Goal: Task Accomplishment & Management: Manage account settings

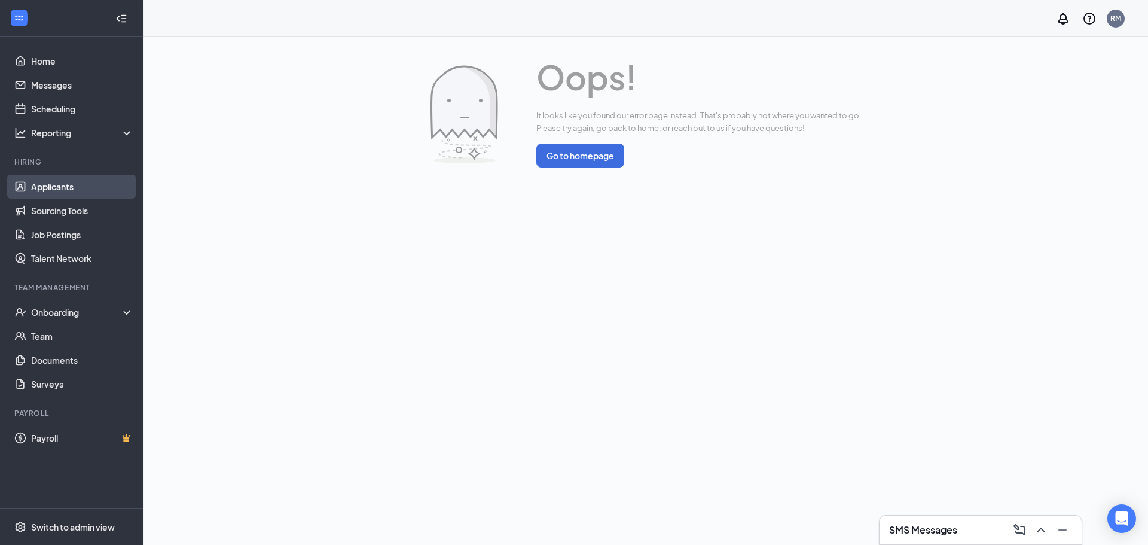
click at [53, 190] on link "Applicants" at bounding box center [82, 187] width 102 height 24
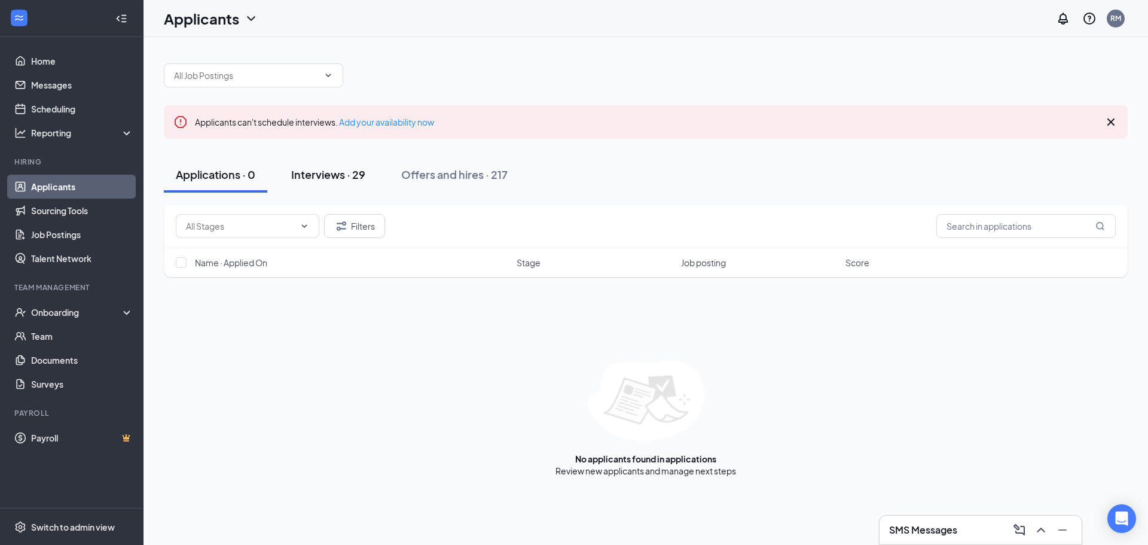
click at [355, 175] on div "Interviews · 29" at bounding box center [328, 174] width 74 height 15
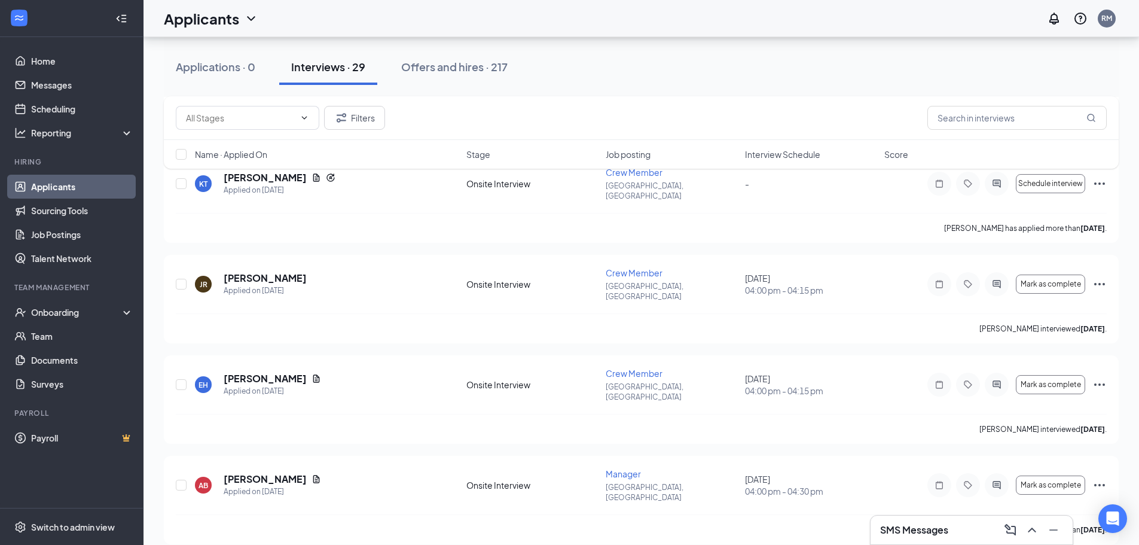
scroll to position [1615, 0]
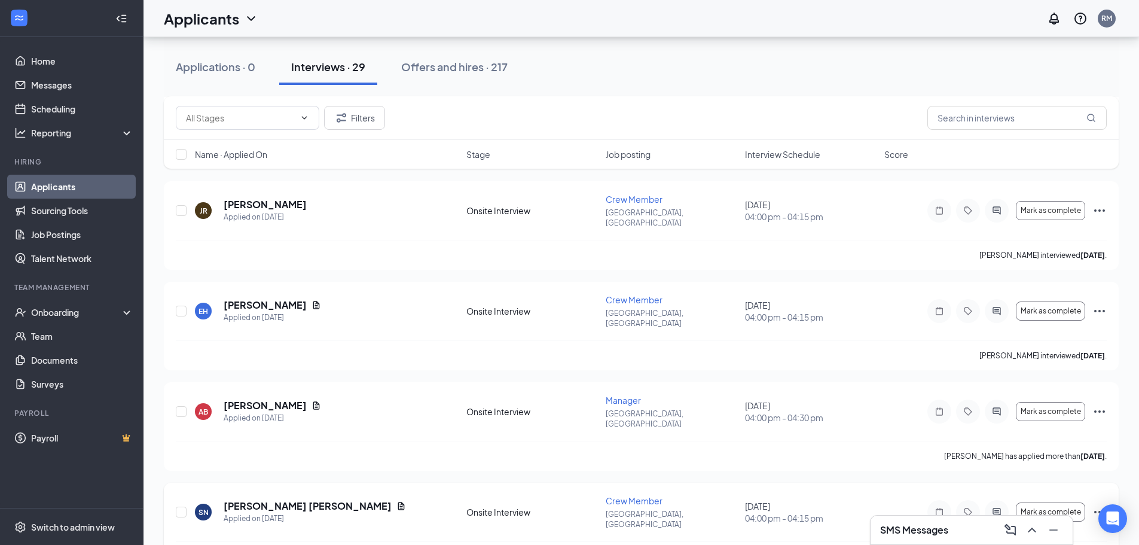
click at [1099, 505] on icon "Ellipses" at bounding box center [1100, 512] width 14 height 14
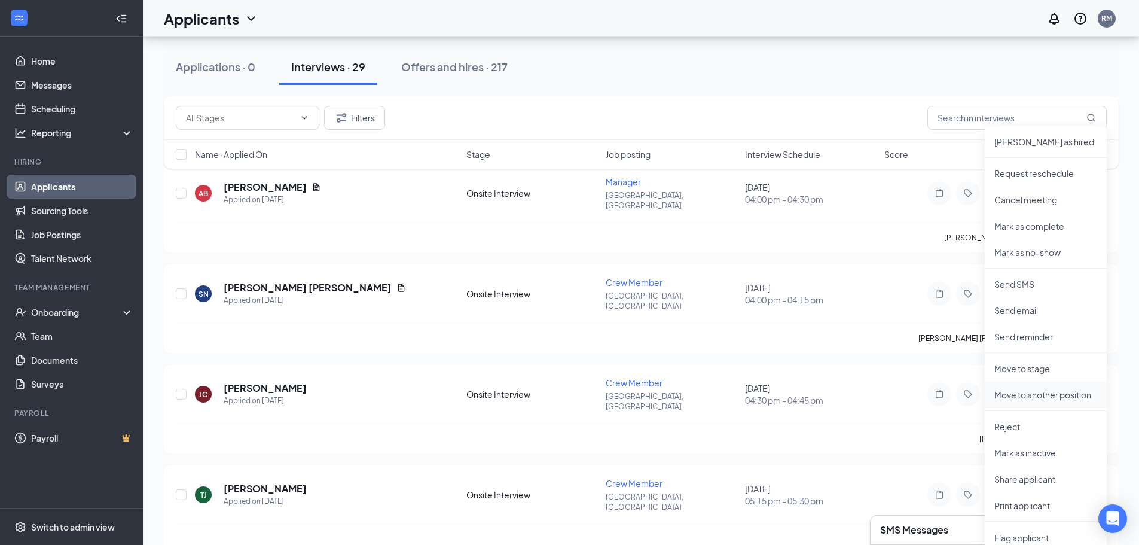
scroll to position [1854, 0]
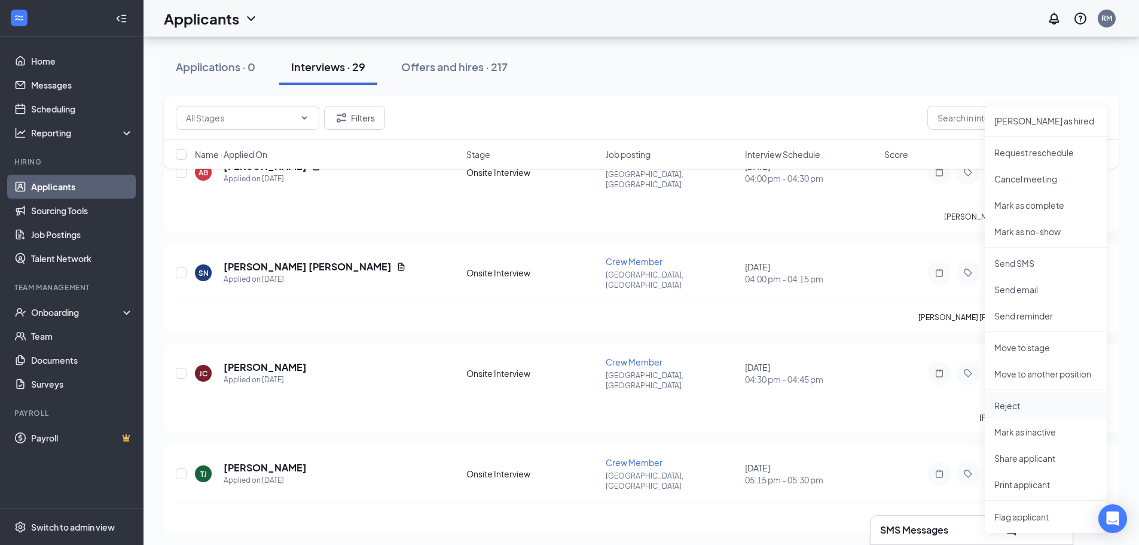
click at [1032, 407] on p "Reject" at bounding box center [1046, 405] width 103 height 12
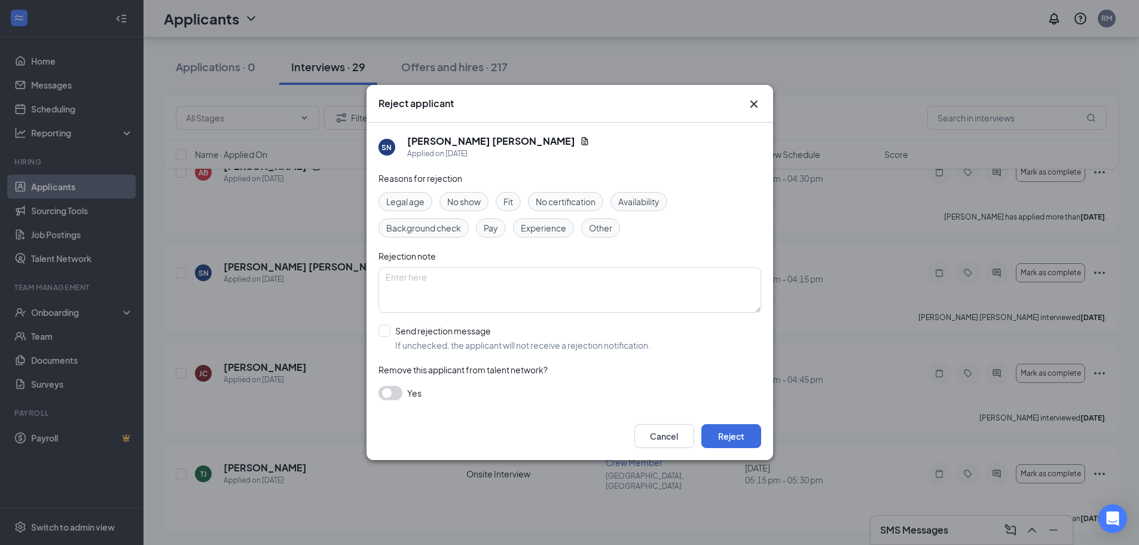
click at [659, 206] on span "Availability" at bounding box center [638, 201] width 41 height 13
click at [387, 329] on input "Send rejection message If unchecked, the applicant will not receive a rejection…" at bounding box center [515, 338] width 272 height 26
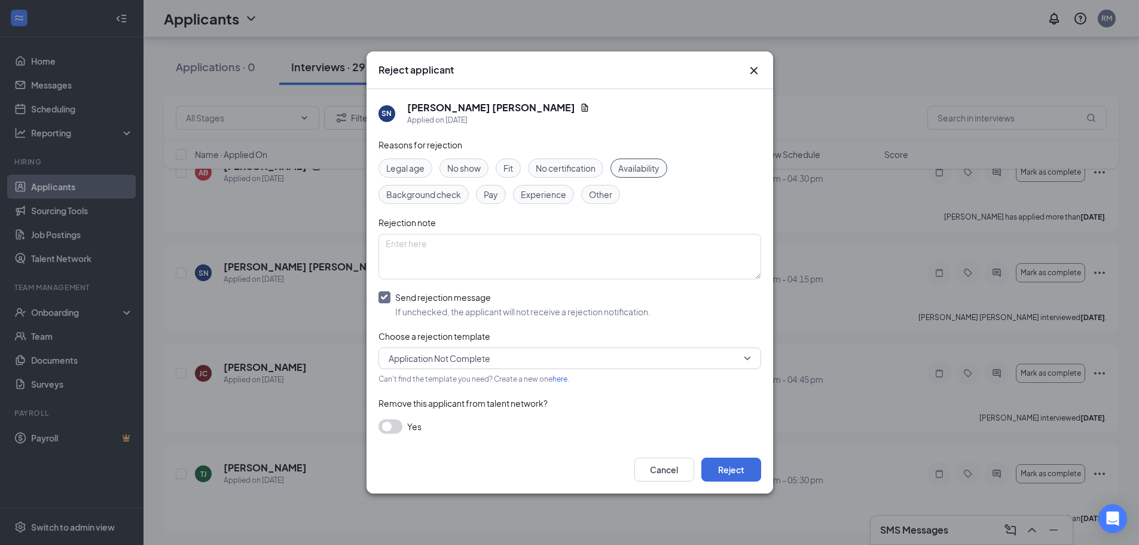
scroll to position [1914, 0]
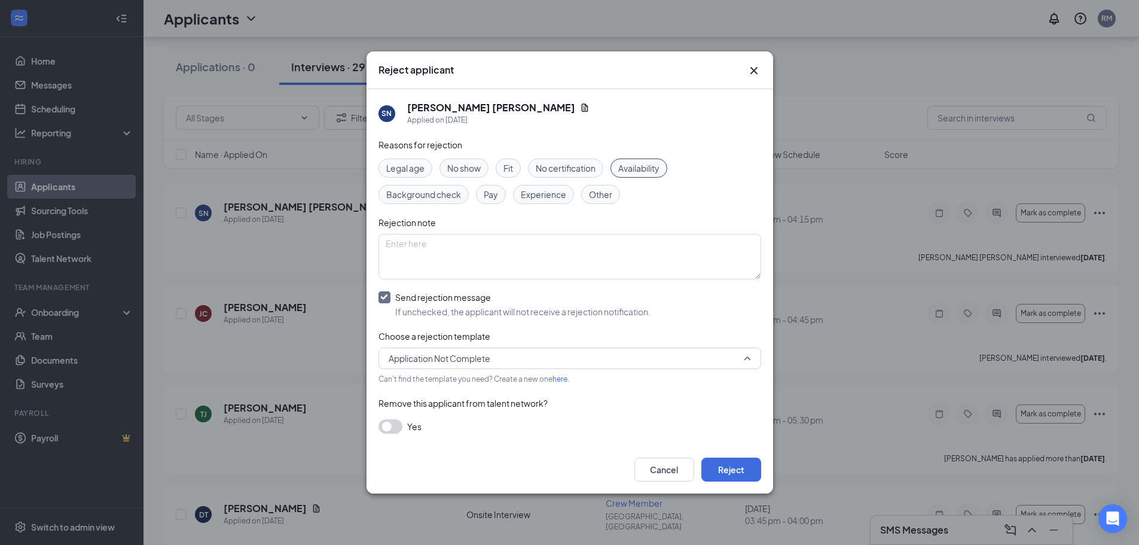
click at [536, 364] on span "Application Not Complete" at bounding box center [565, 358] width 352 height 18
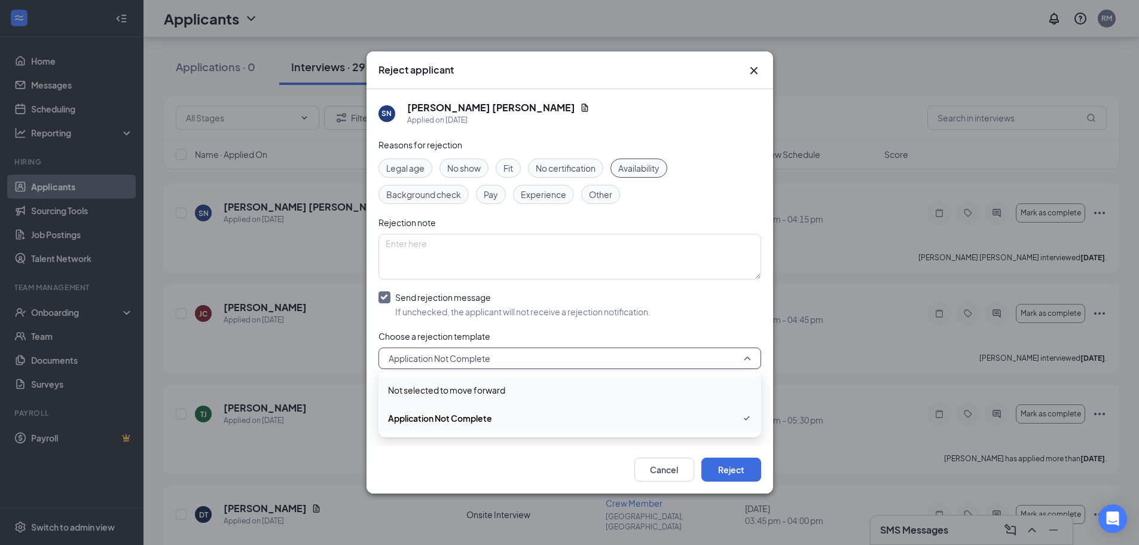
click at [536, 387] on span "Not selected to move forward" at bounding box center [570, 389] width 364 height 13
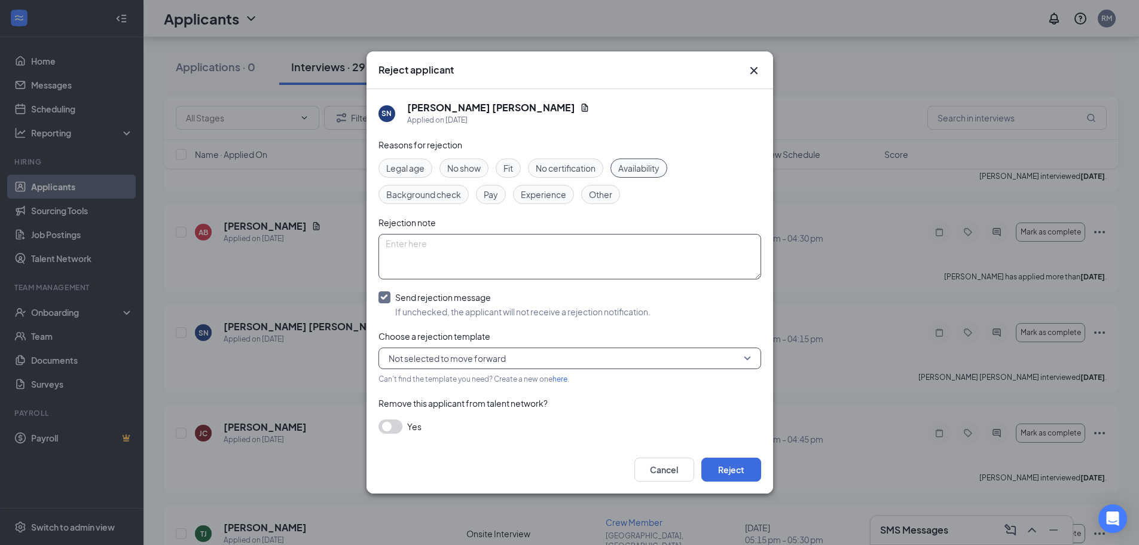
drag, startPoint x: 384, startPoint y: 299, endPoint x: 391, endPoint y: 297, distance: 7.0
click at [384, 299] on input "Send rejection message If unchecked, the applicant will not receive a rejection…" at bounding box center [515, 304] width 272 height 26
checkbox input "false"
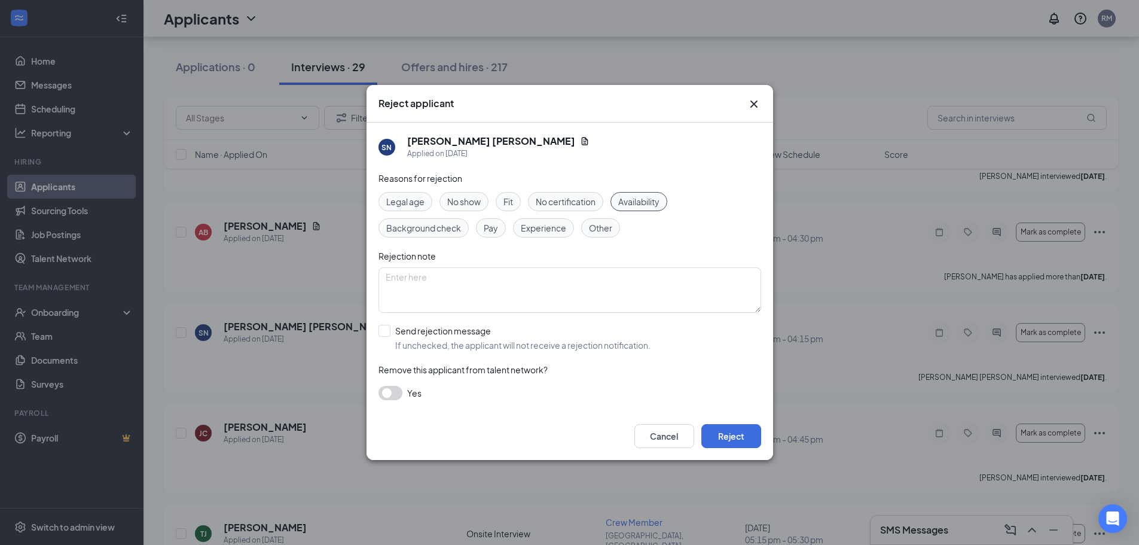
scroll to position [1734, 0]
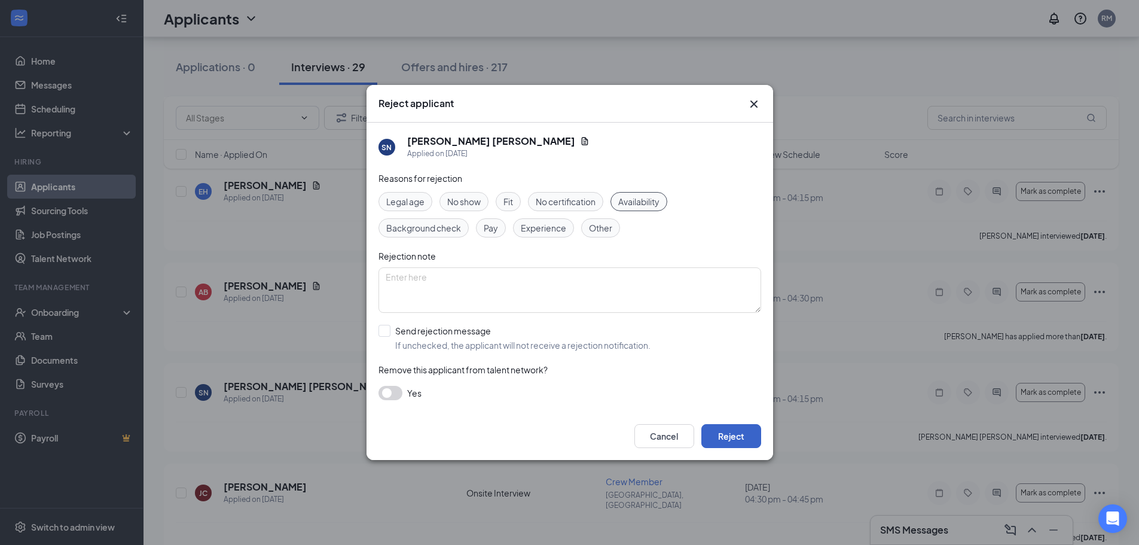
click at [742, 431] on button "Reject" at bounding box center [731, 436] width 60 height 24
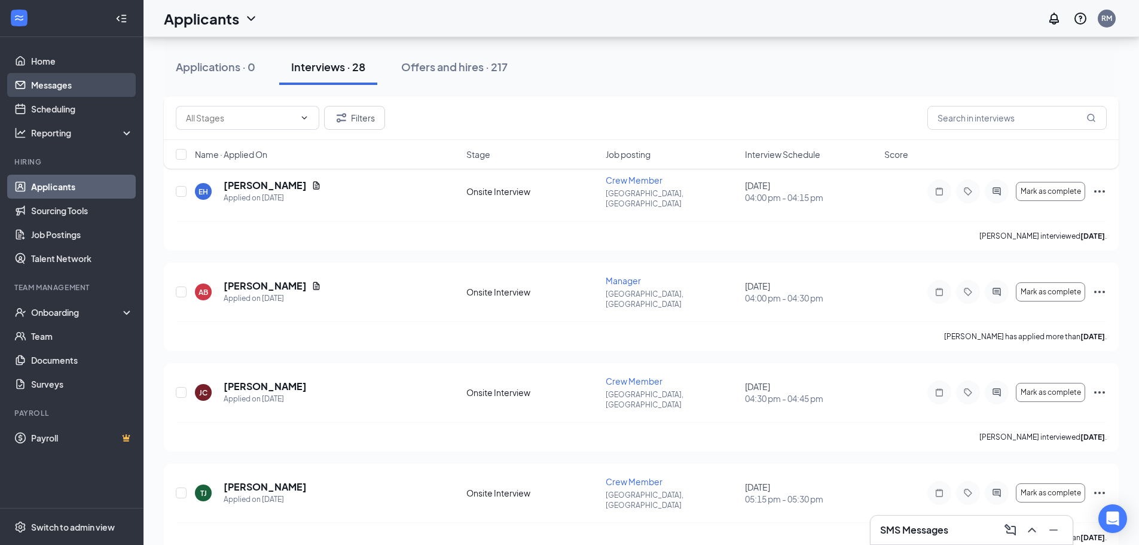
click at [71, 84] on link "Messages" at bounding box center [82, 85] width 102 height 24
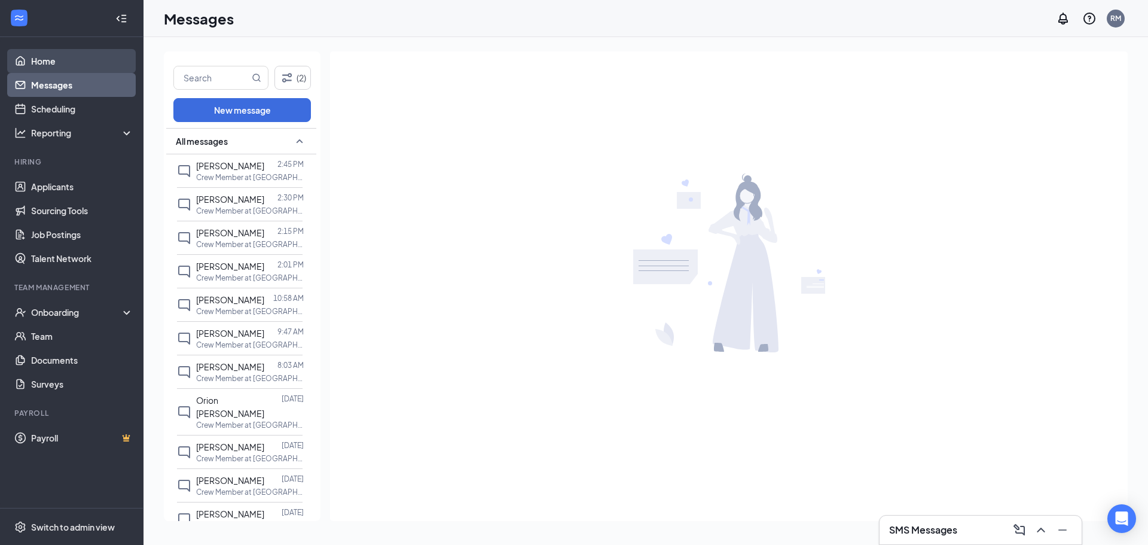
click at [81, 52] on link "Home" at bounding box center [82, 61] width 102 height 24
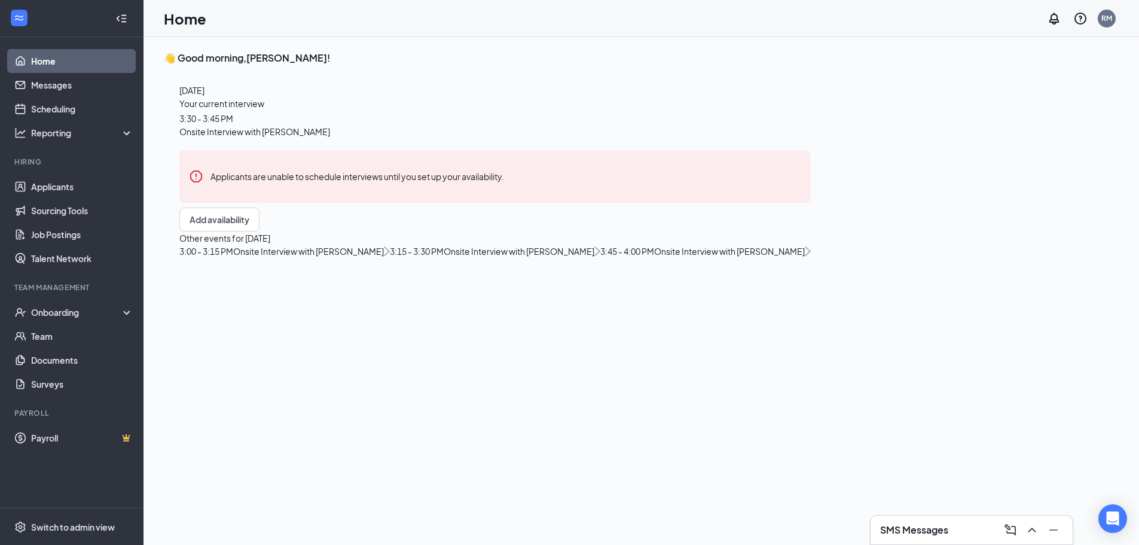
click at [131, 15] on div at bounding box center [121, 19] width 24 height 24
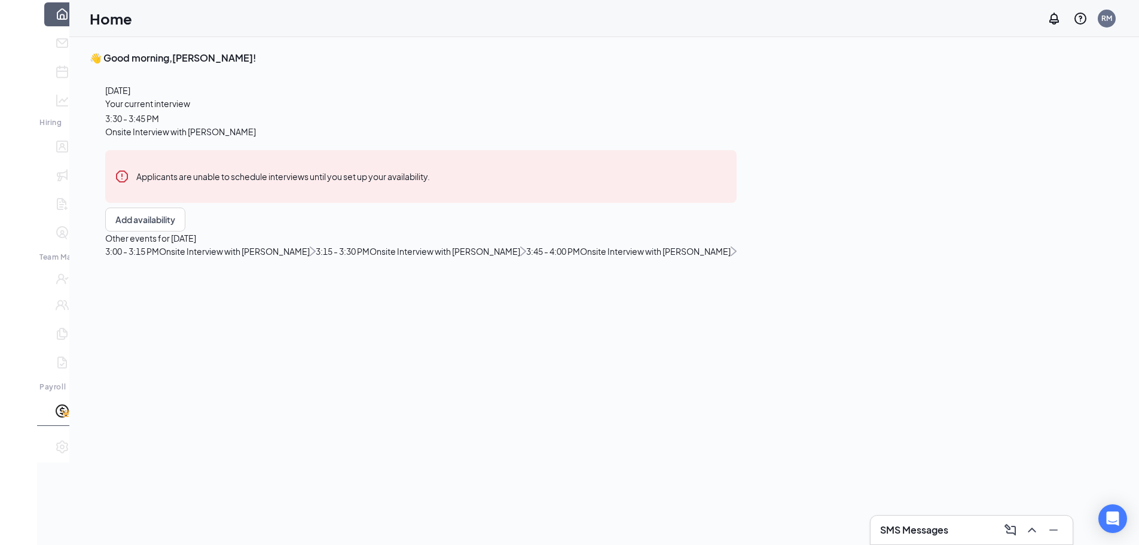
click at [19, 25] on div at bounding box center [18, 28] width 37 height 12
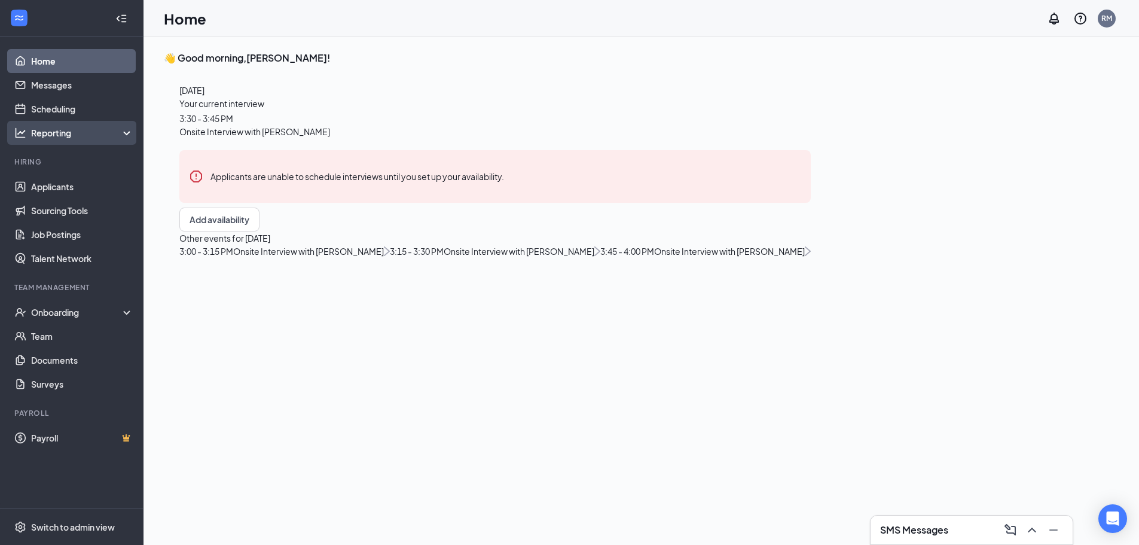
click at [61, 129] on div "Reporting" at bounding box center [82, 133] width 103 height 12
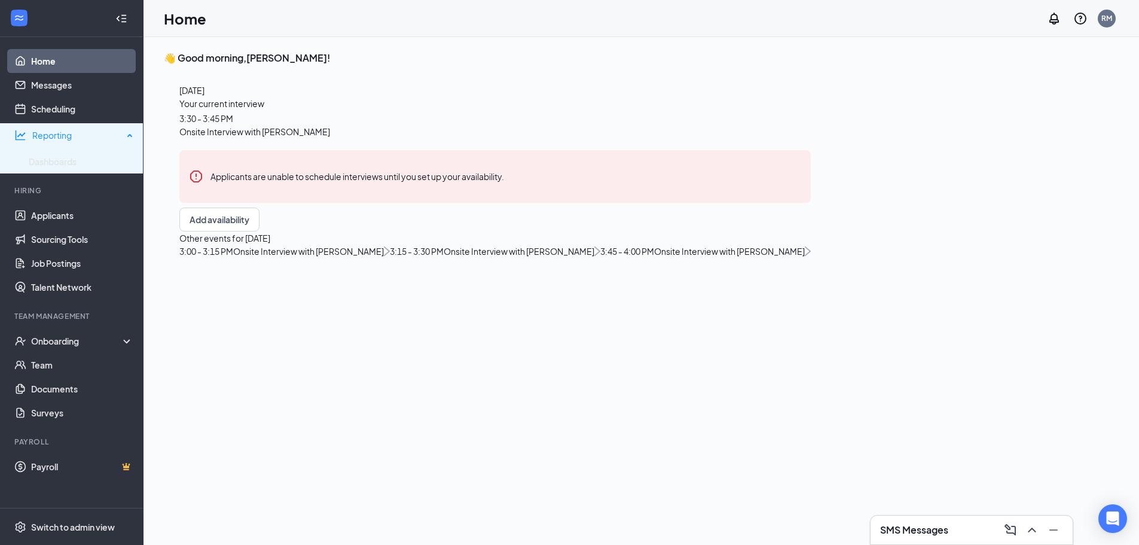
click at [61, 129] on div "Reporting" at bounding box center [77, 135] width 91 height 12
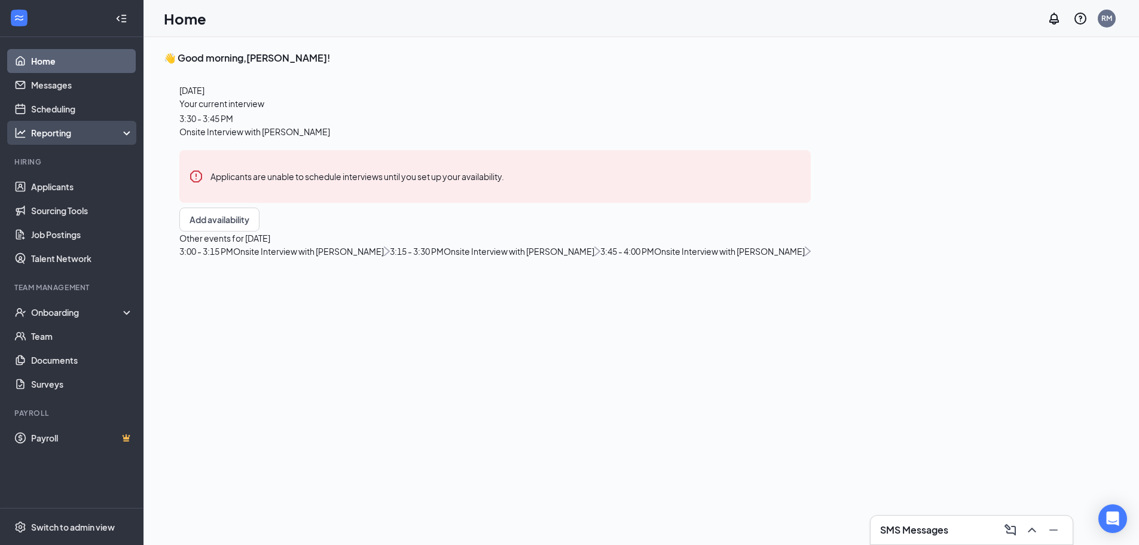
click at [71, 128] on div "Reporting" at bounding box center [82, 133] width 103 height 12
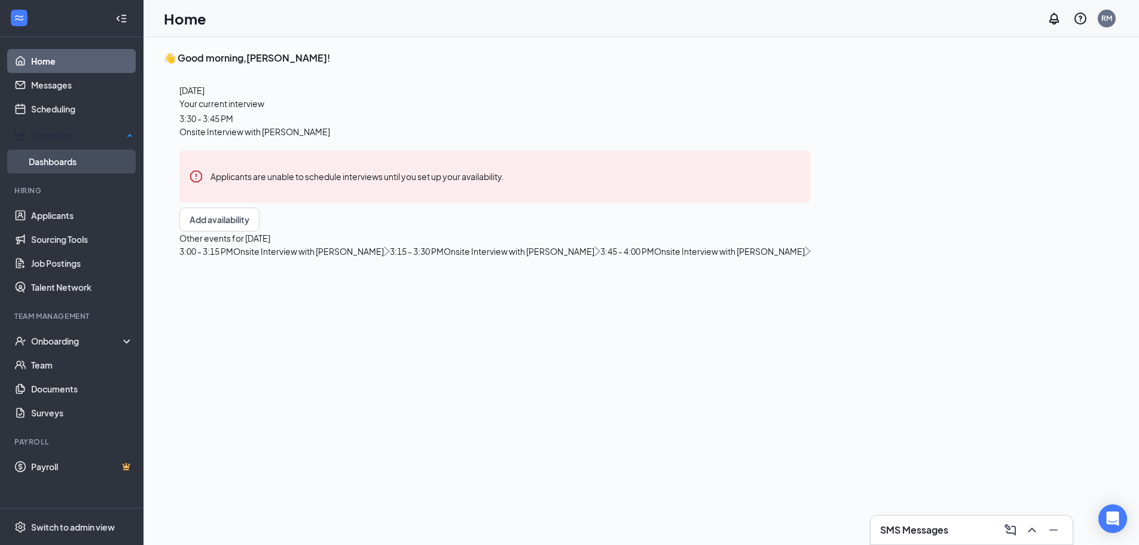
click at [73, 162] on link "Dashboards" at bounding box center [81, 162] width 105 height 24
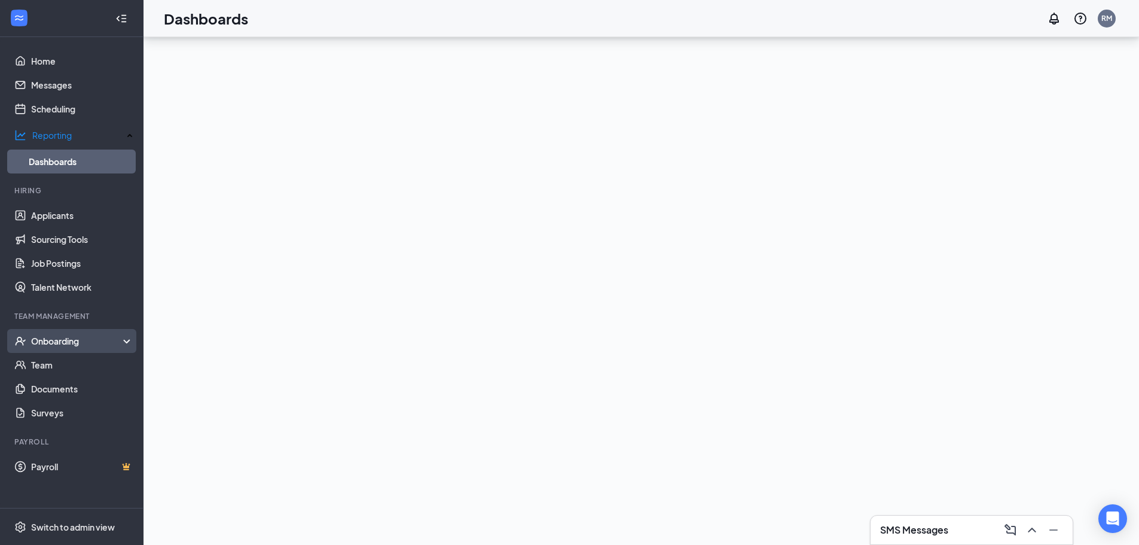
scroll to position [116, 0]
click at [62, 210] on link "Applicants" at bounding box center [82, 215] width 102 height 24
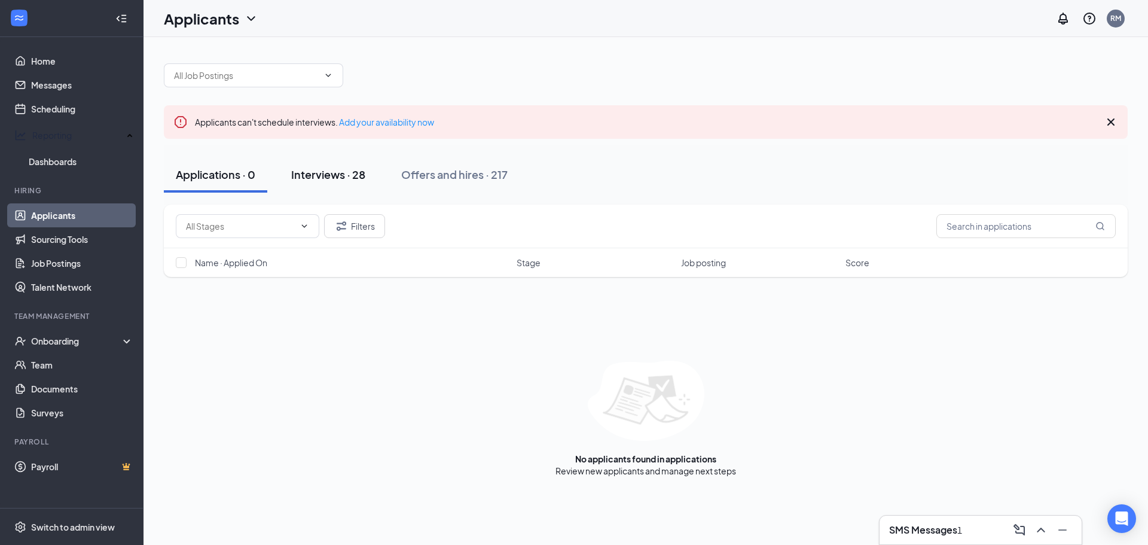
click at [340, 170] on div "Interviews · 28" at bounding box center [328, 174] width 74 height 15
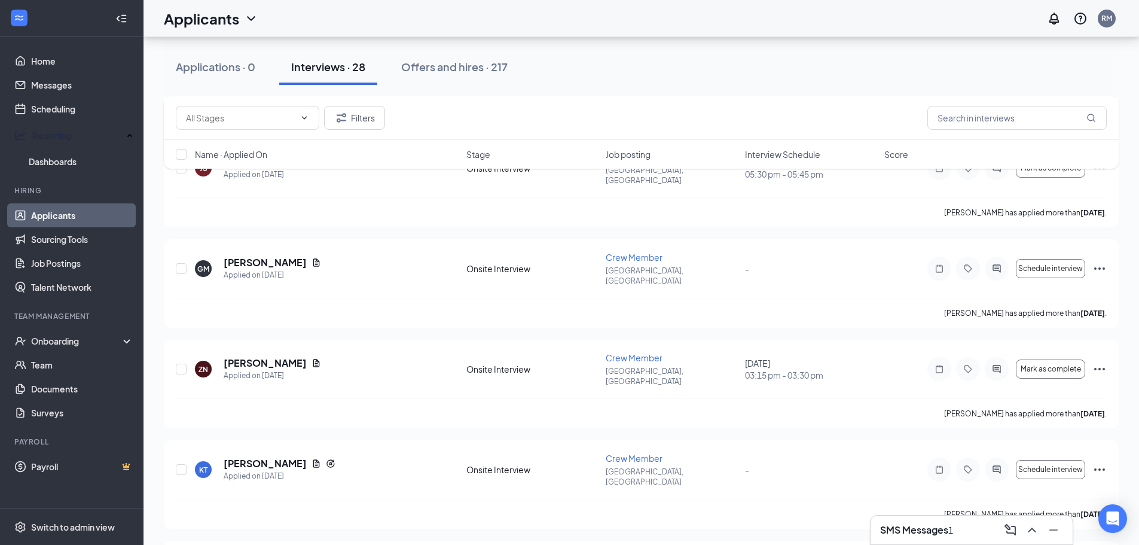
scroll to position [1256, 0]
click at [1102, 361] on icon "Ellipses" at bounding box center [1100, 368] width 14 height 14
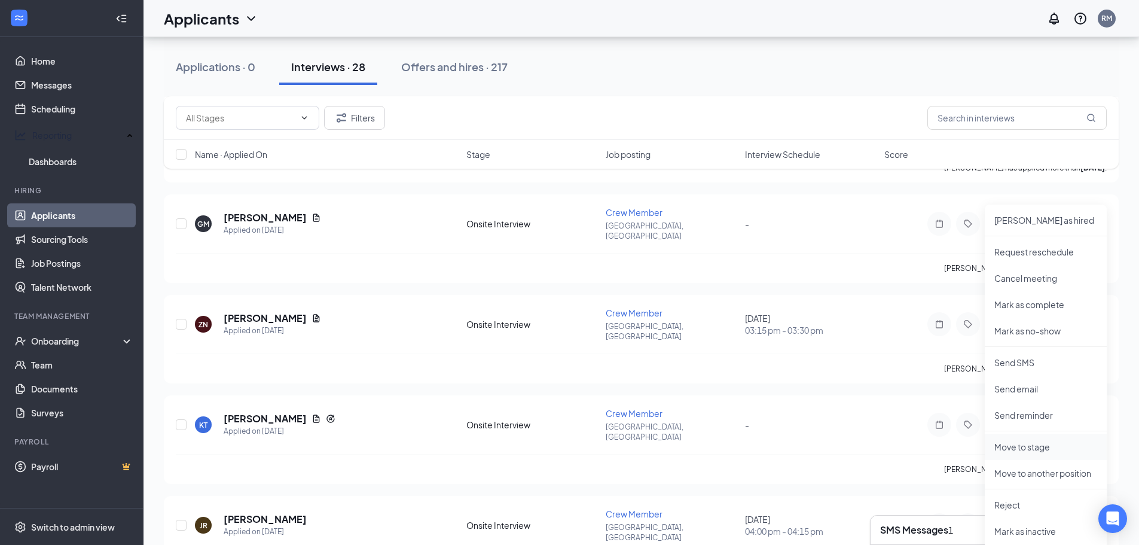
scroll to position [1375, 0]
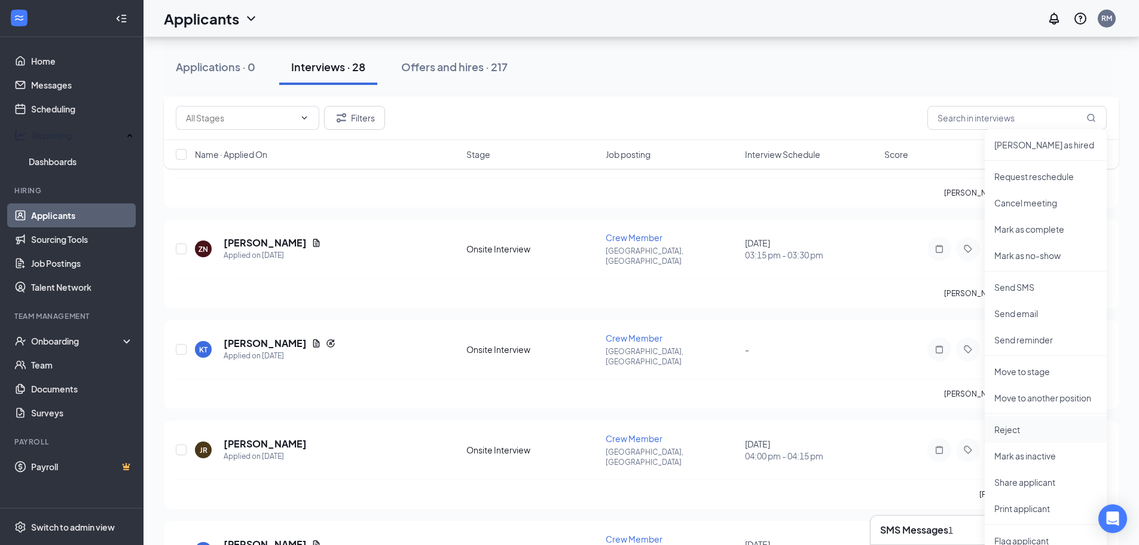
click at [1040, 435] on p "Reject" at bounding box center [1046, 429] width 103 height 12
